Goal: Navigation & Orientation: Find specific page/section

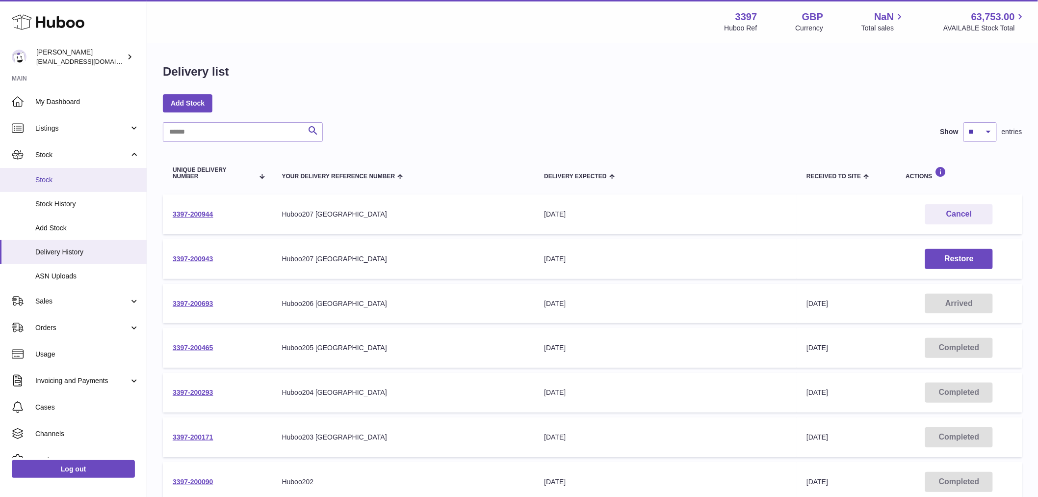
click at [62, 171] on link "Stock" at bounding box center [73, 180] width 147 height 24
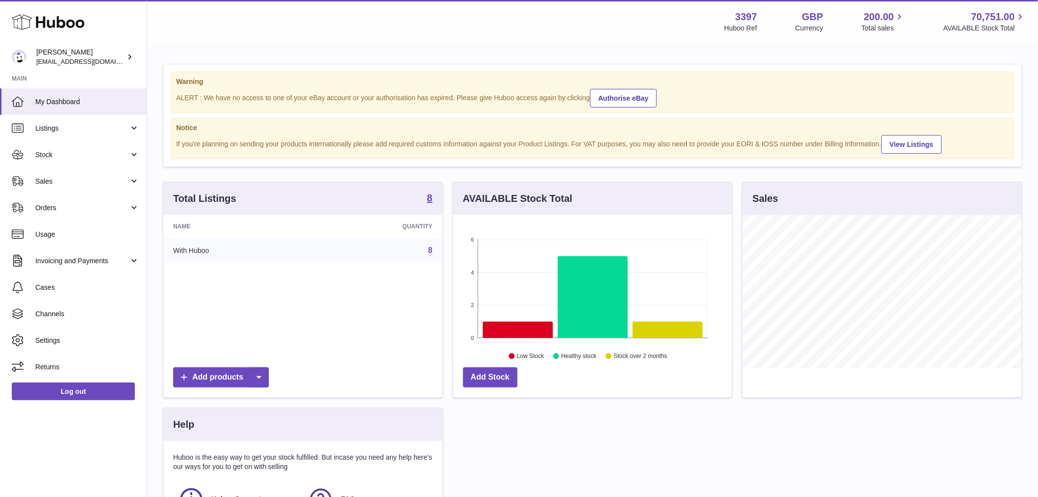
scroll to position [153, 279]
click at [65, 154] on span "Stock" at bounding box center [82, 154] width 94 height 9
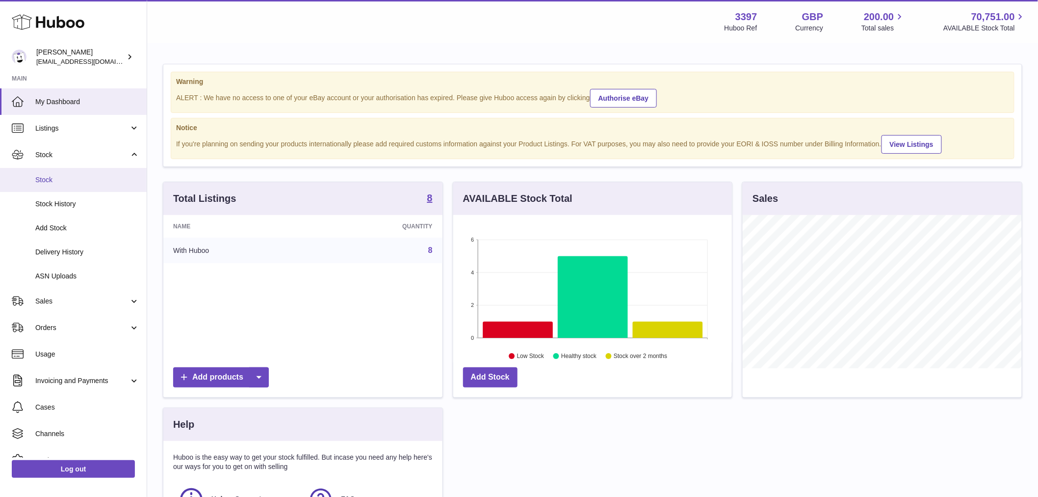
click at [65, 173] on link "Stock" at bounding box center [73, 180] width 147 height 24
